Goal: Find specific page/section: Find specific page/section

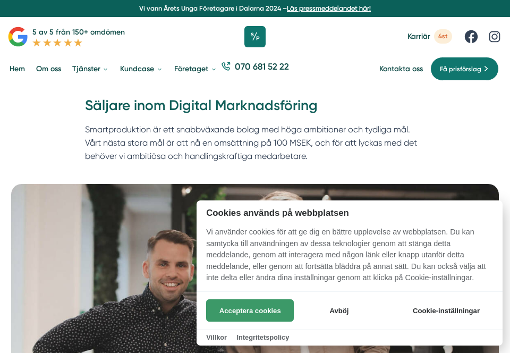
click at [276, 305] on button "Acceptera cookies" at bounding box center [250, 310] width 88 height 22
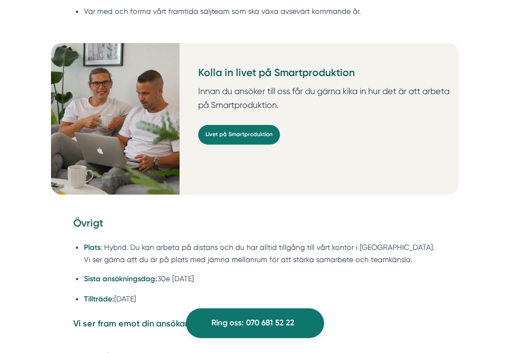
scroll to position [2253, 0]
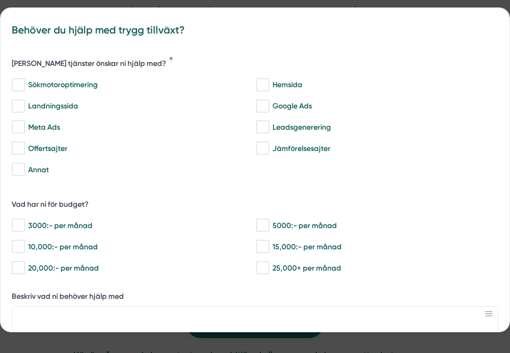
click at [16, 5] on div "bbc9b822-b2c6-488a-ab3e-9a2d59e49c7c Behöver du hjälp med trygg tillväxt? [PERS…" at bounding box center [255, 176] width 510 height 353
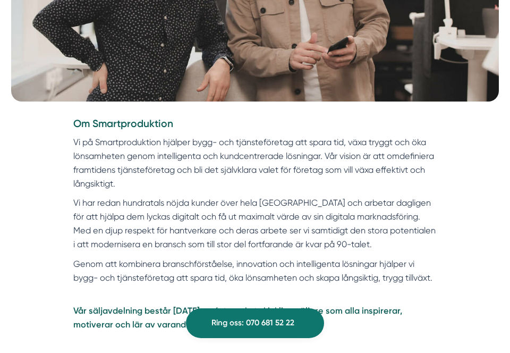
scroll to position [0, 0]
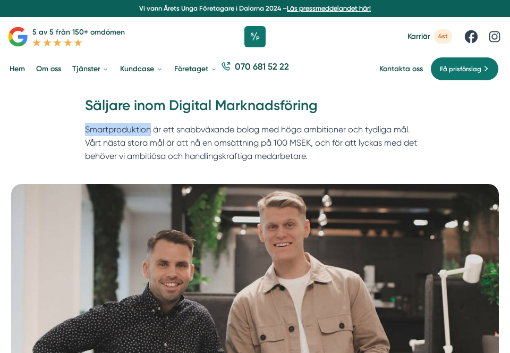
drag, startPoint x: 84, startPoint y: 127, endPoint x: 151, endPoint y: 127, distance: 67.5
click at [151, 127] on div "Hem » [GEOGRAPHIC_DATA] » Säljare inom Digital Marknadsföring Säljare inom Digi…" at bounding box center [254, 131] width 359 height 71
copy p "Smartproduktion"
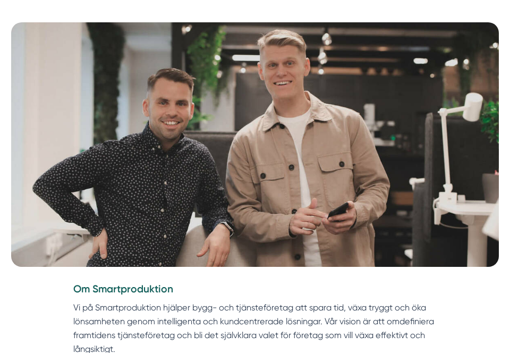
scroll to position [162, 0]
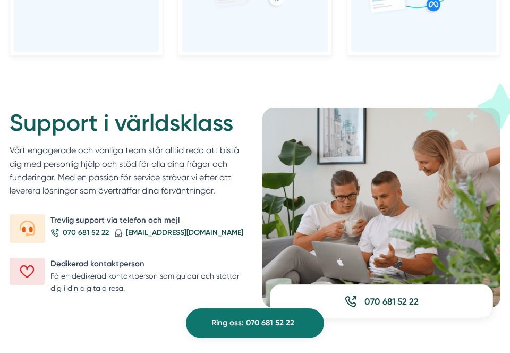
scroll to position [1049, 0]
